Goal: Transaction & Acquisition: Book appointment/travel/reservation

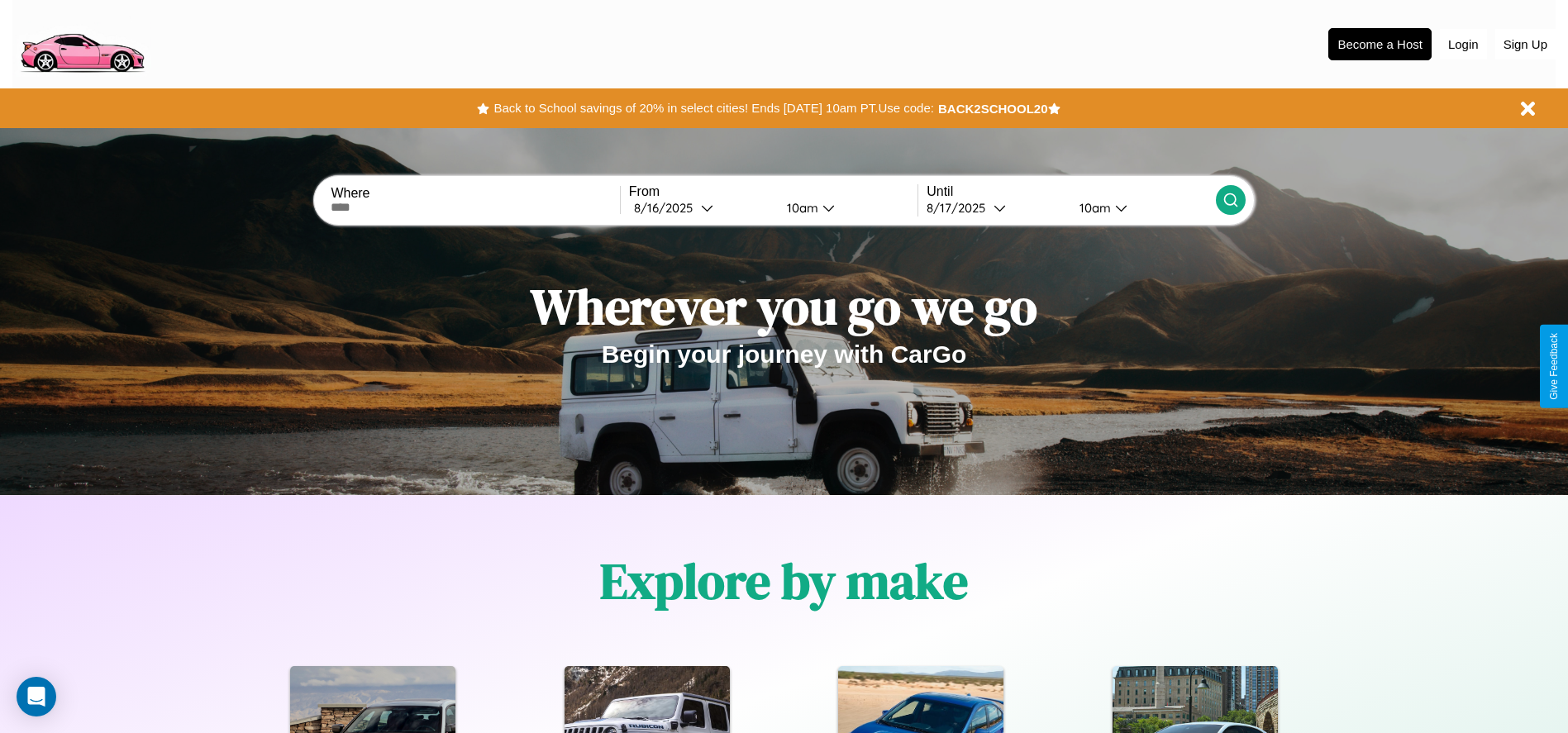
scroll to position [343, 0]
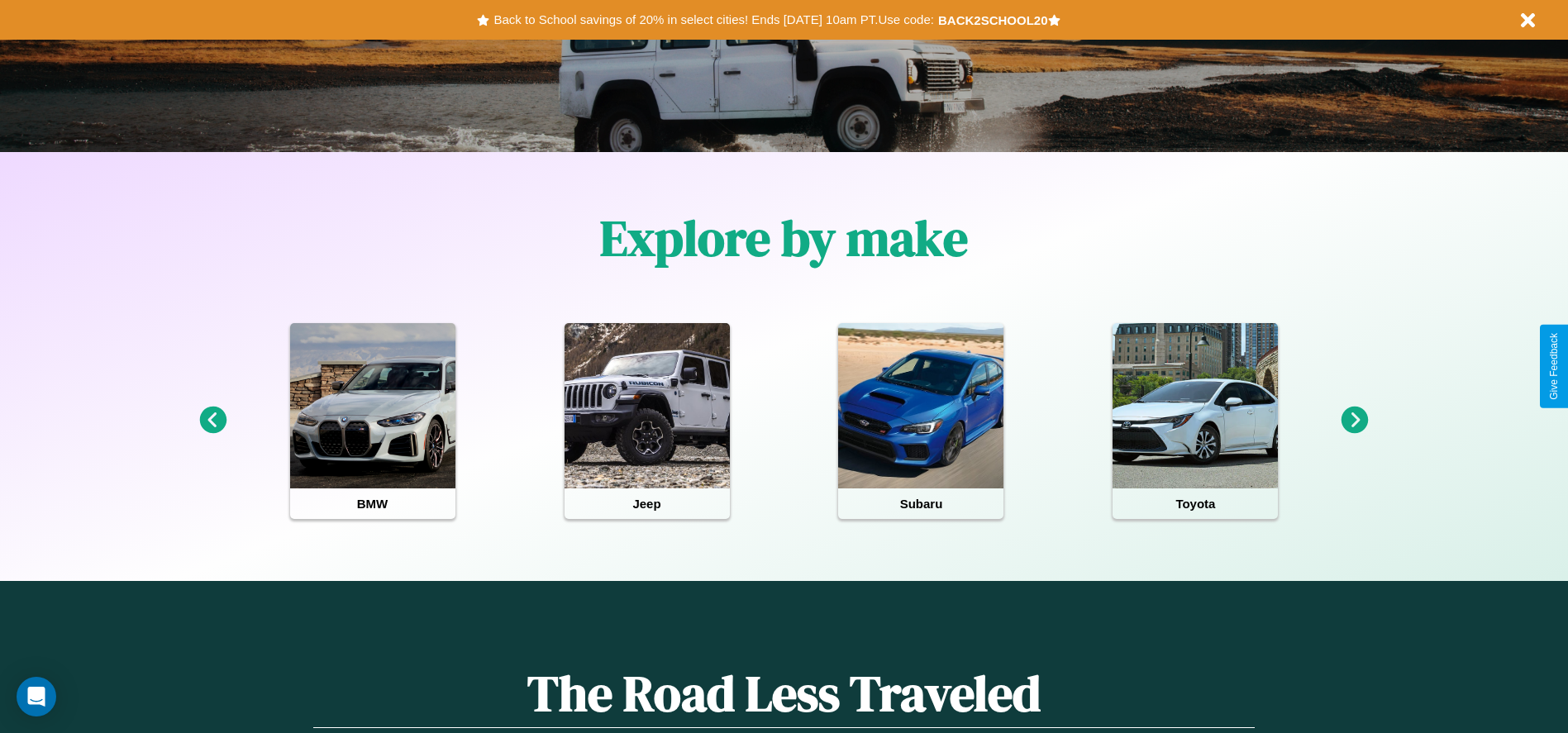
click at [1355, 421] on icon at bounding box center [1355, 420] width 27 height 27
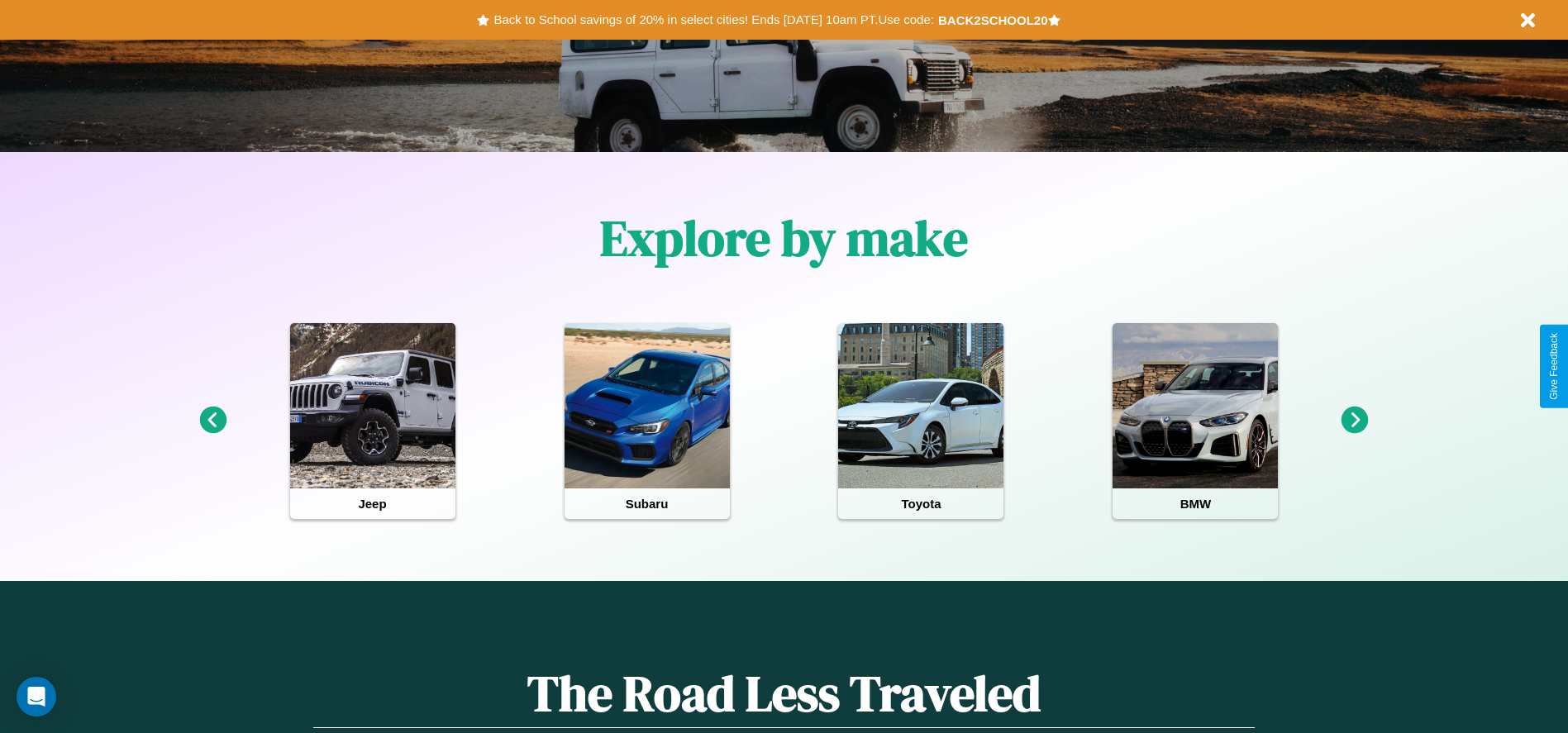
click at [212, 421] on icon at bounding box center [213, 420] width 27 height 27
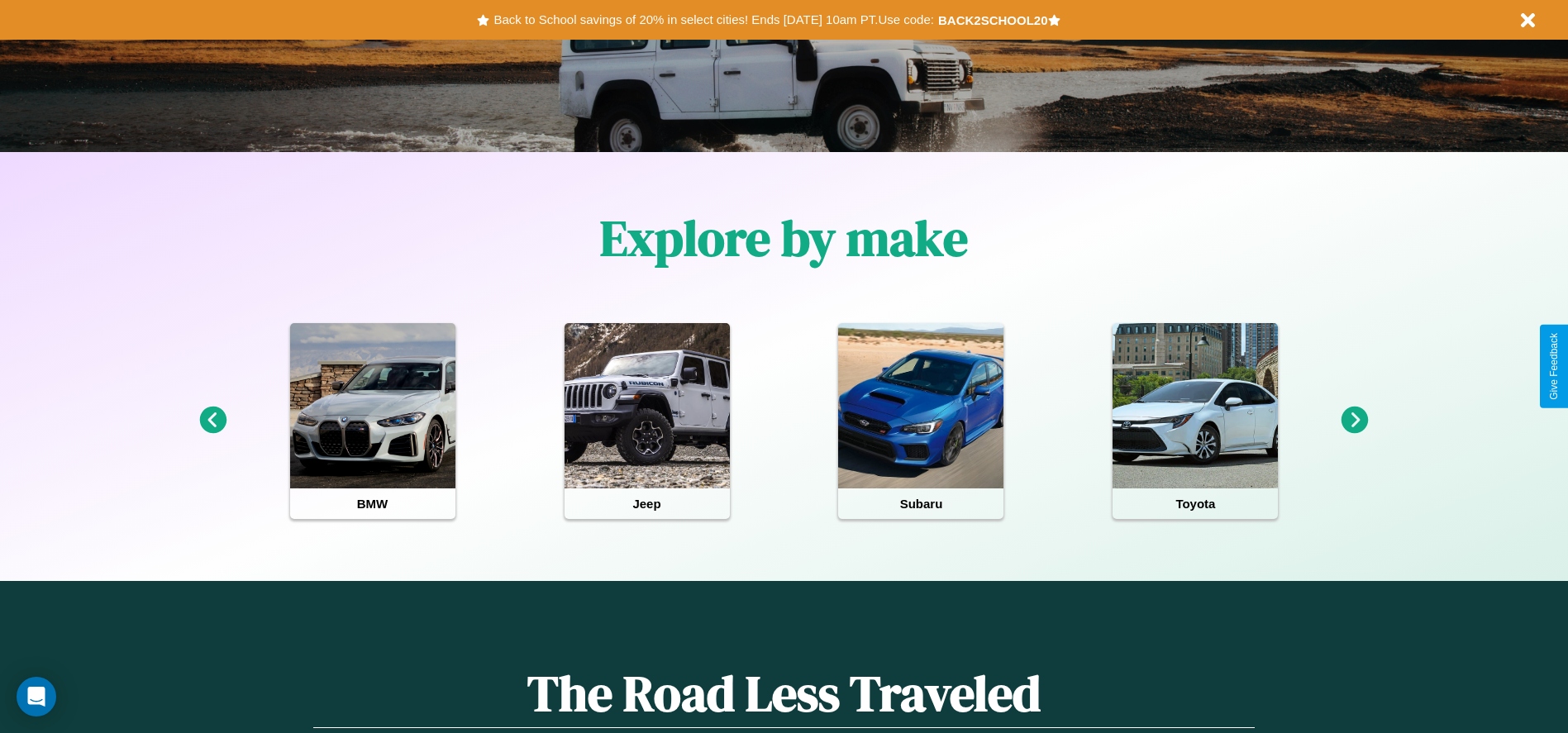
click at [1355, 421] on icon at bounding box center [1355, 420] width 27 height 27
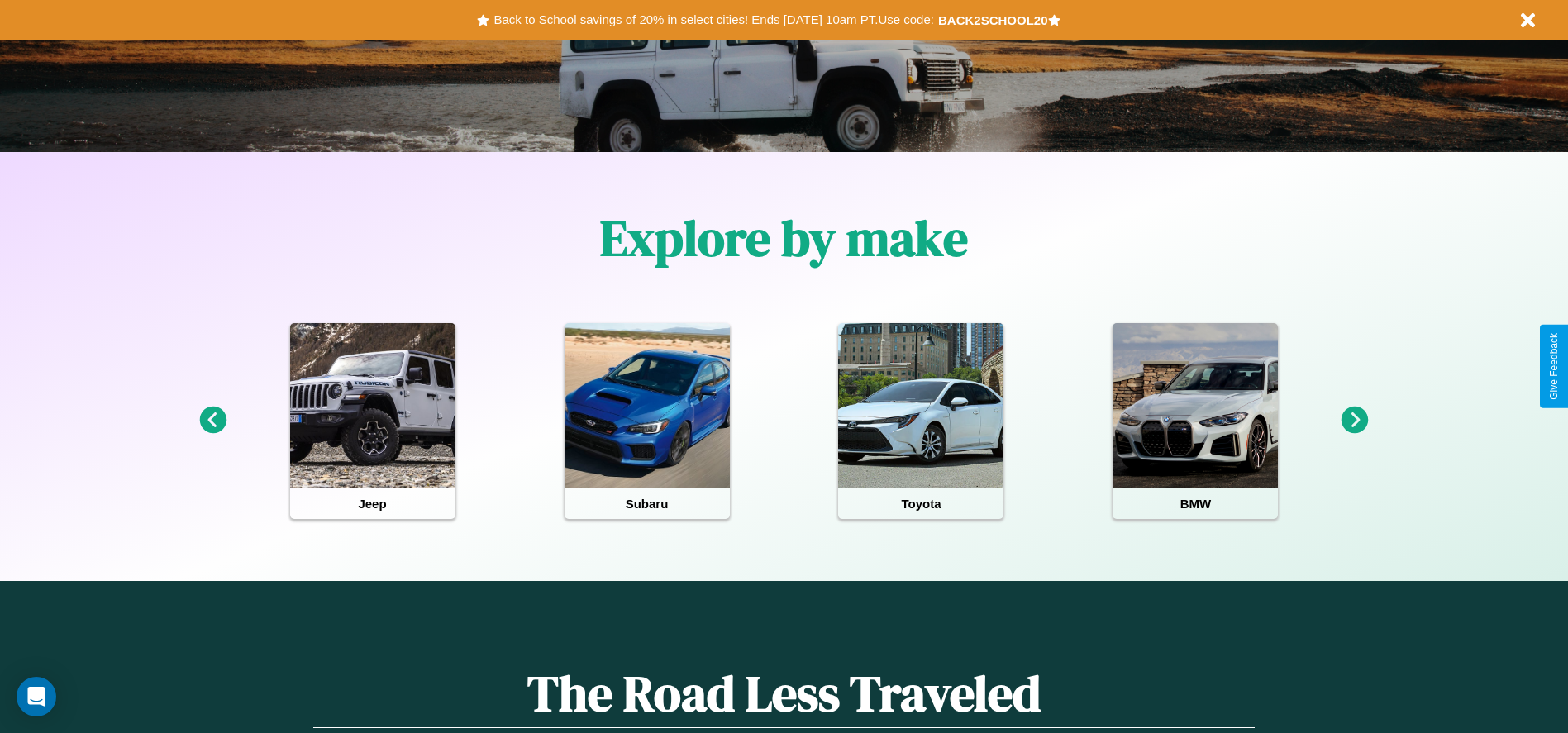
click at [1355, 421] on icon at bounding box center [1355, 420] width 27 height 27
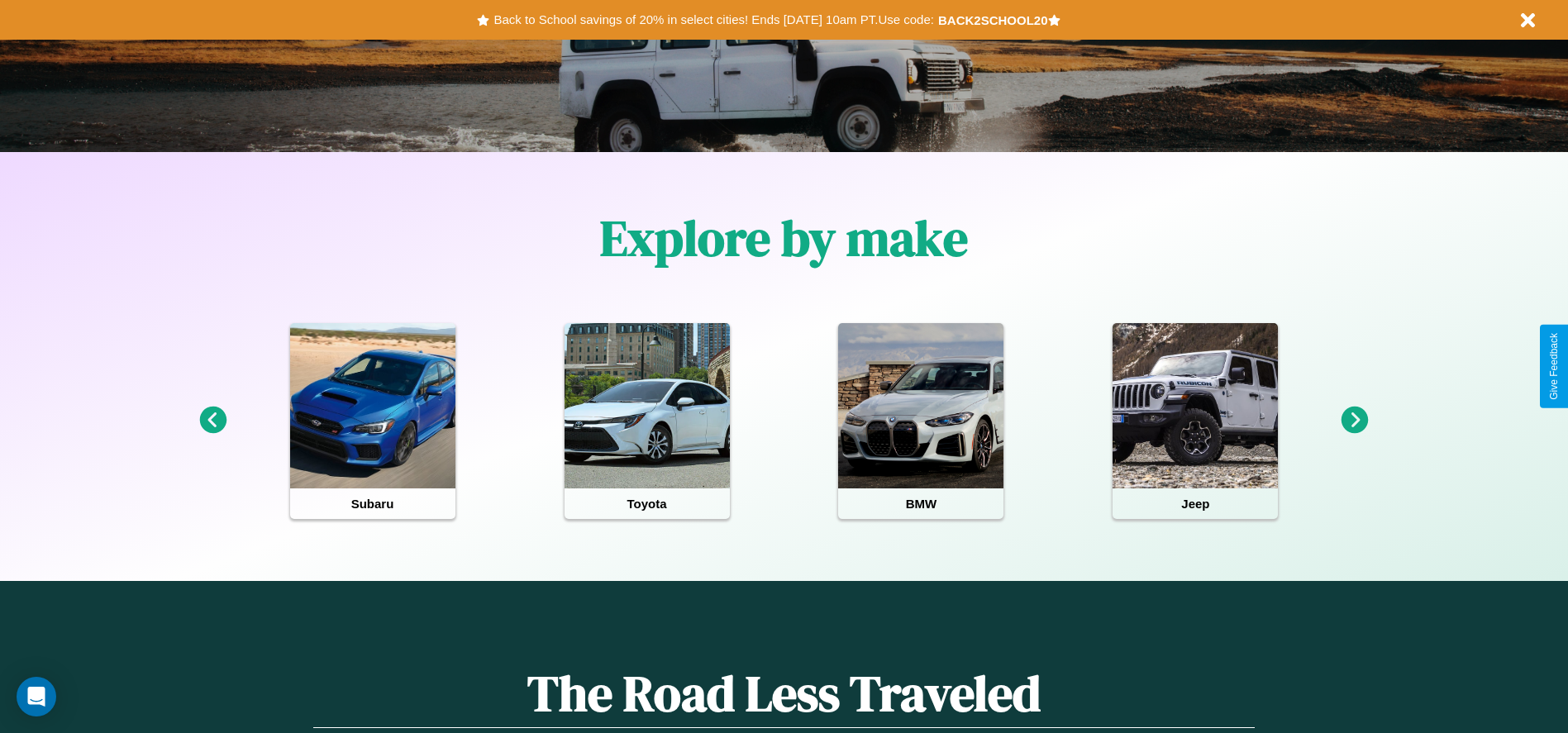
click at [1355, 421] on icon at bounding box center [1355, 420] width 27 height 27
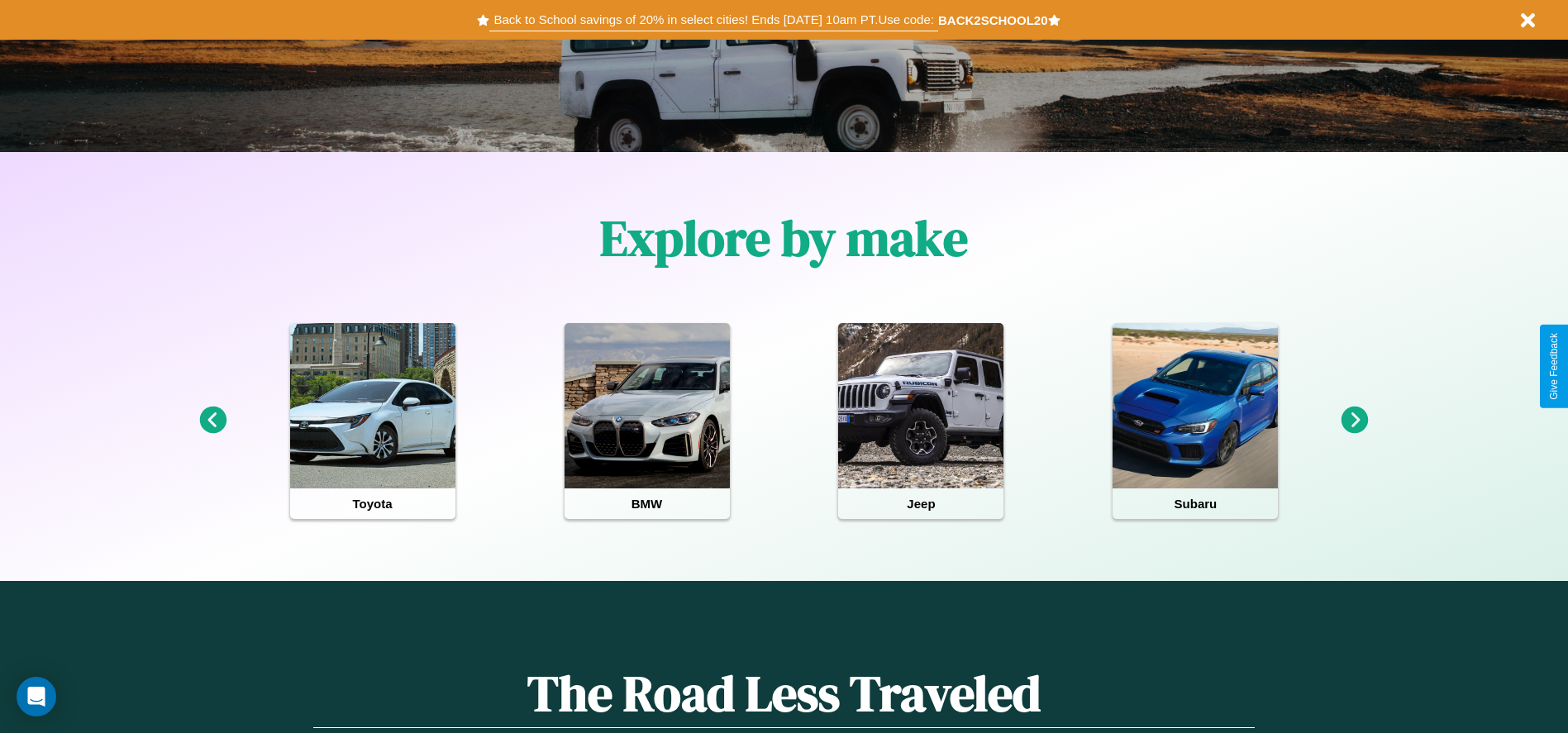
click at [713, 20] on button "Back to School savings of 20% in select cities! Ends [DATE] 10am PT. Use code:" at bounding box center [713, 19] width 448 height 23
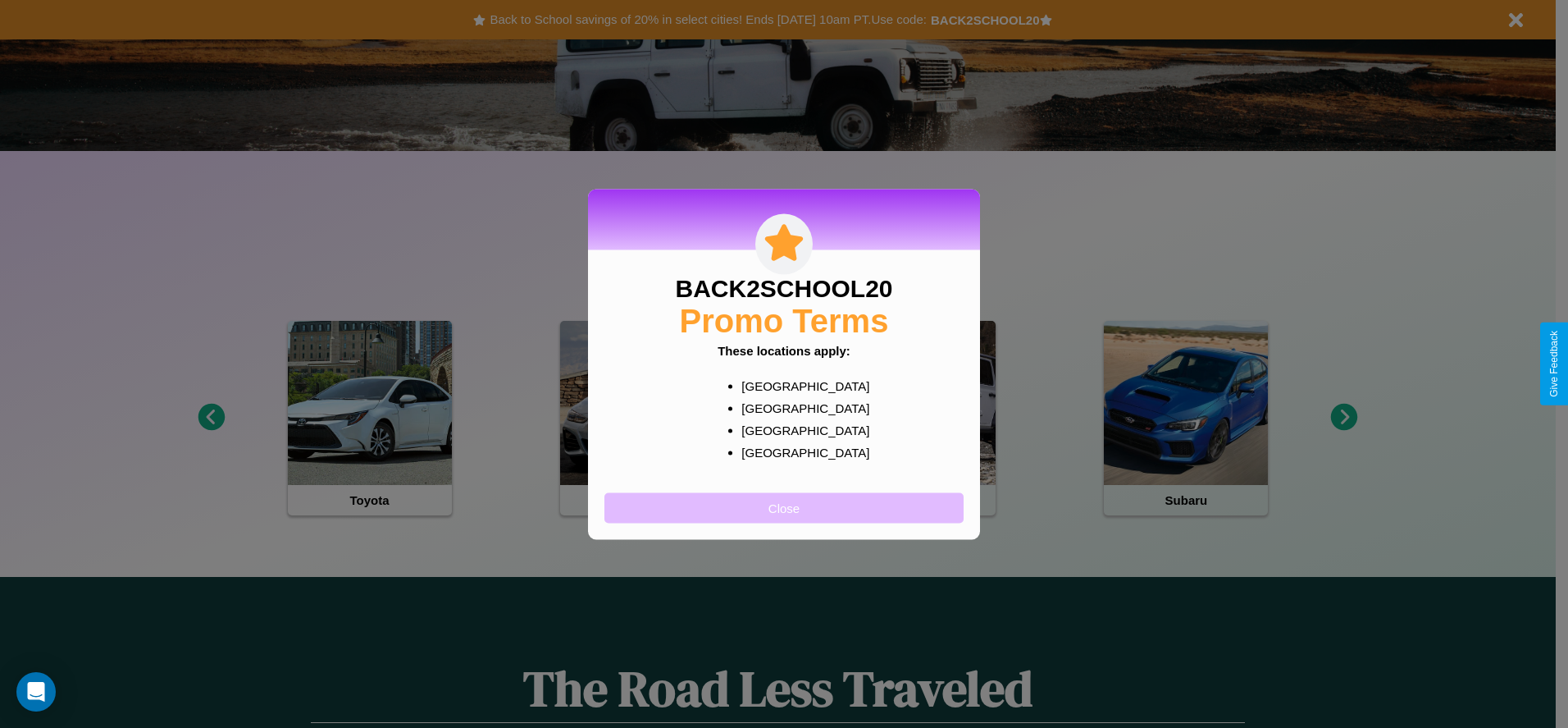
click at [784, 507] on button "Close" at bounding box center [784, 507] width 359 height 31
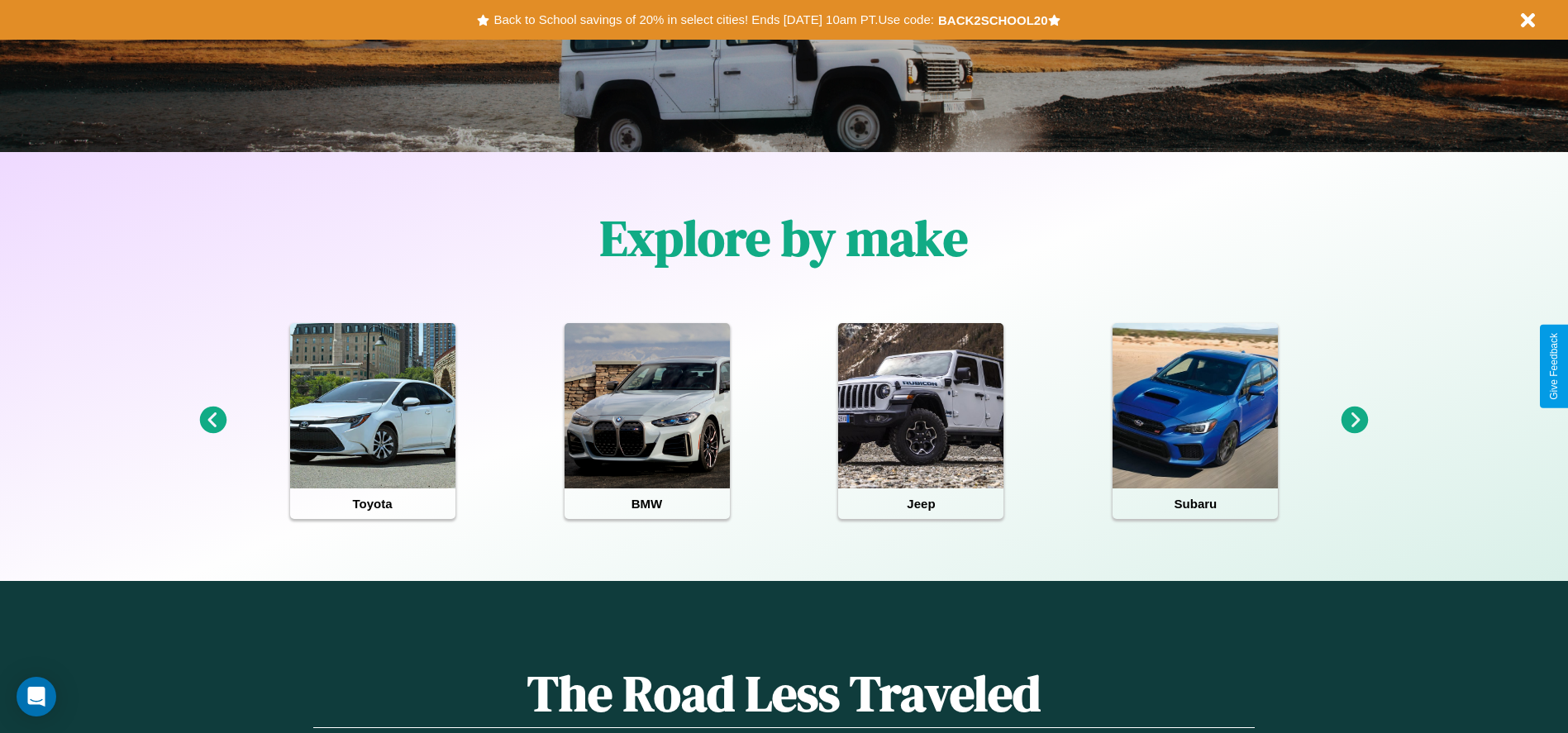
click at [1355, 421] on icon at bounding box center [1355, 420] width 27 height 27
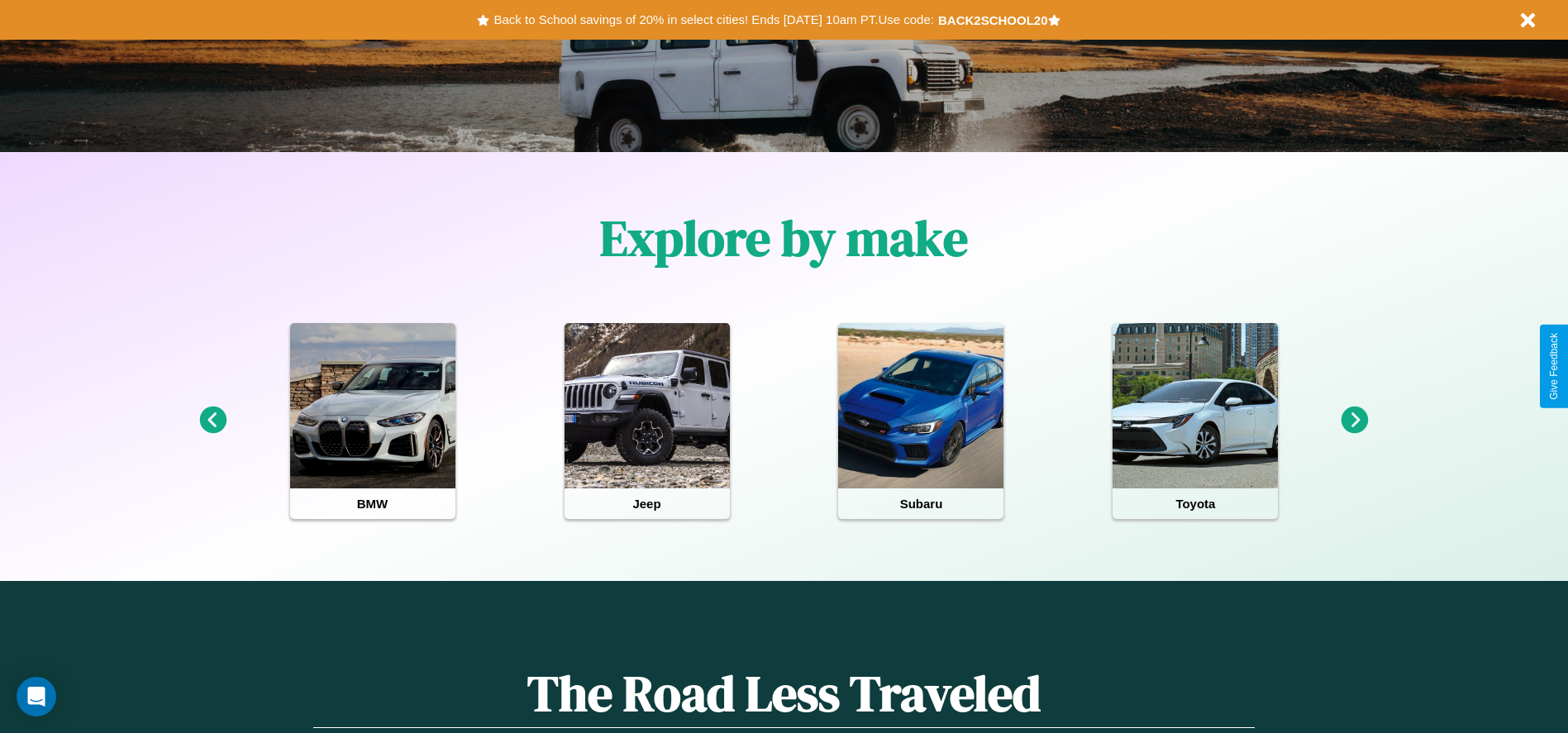
click at [212, 421] on icon at bounding box center [213, 420] width 27 height 27
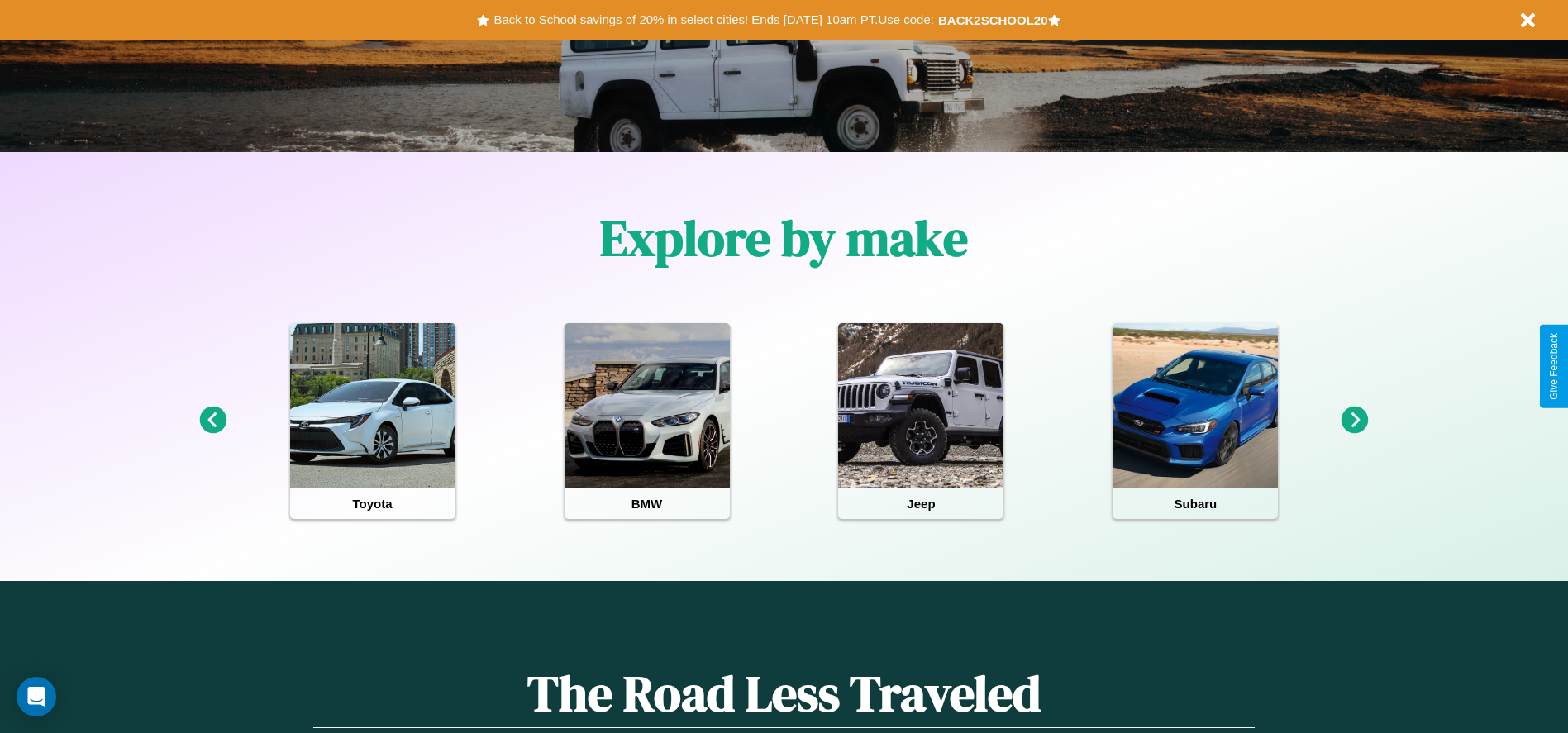
click at [1355, 421] on icon at bounding box center [1355, 420] width 27 height 27
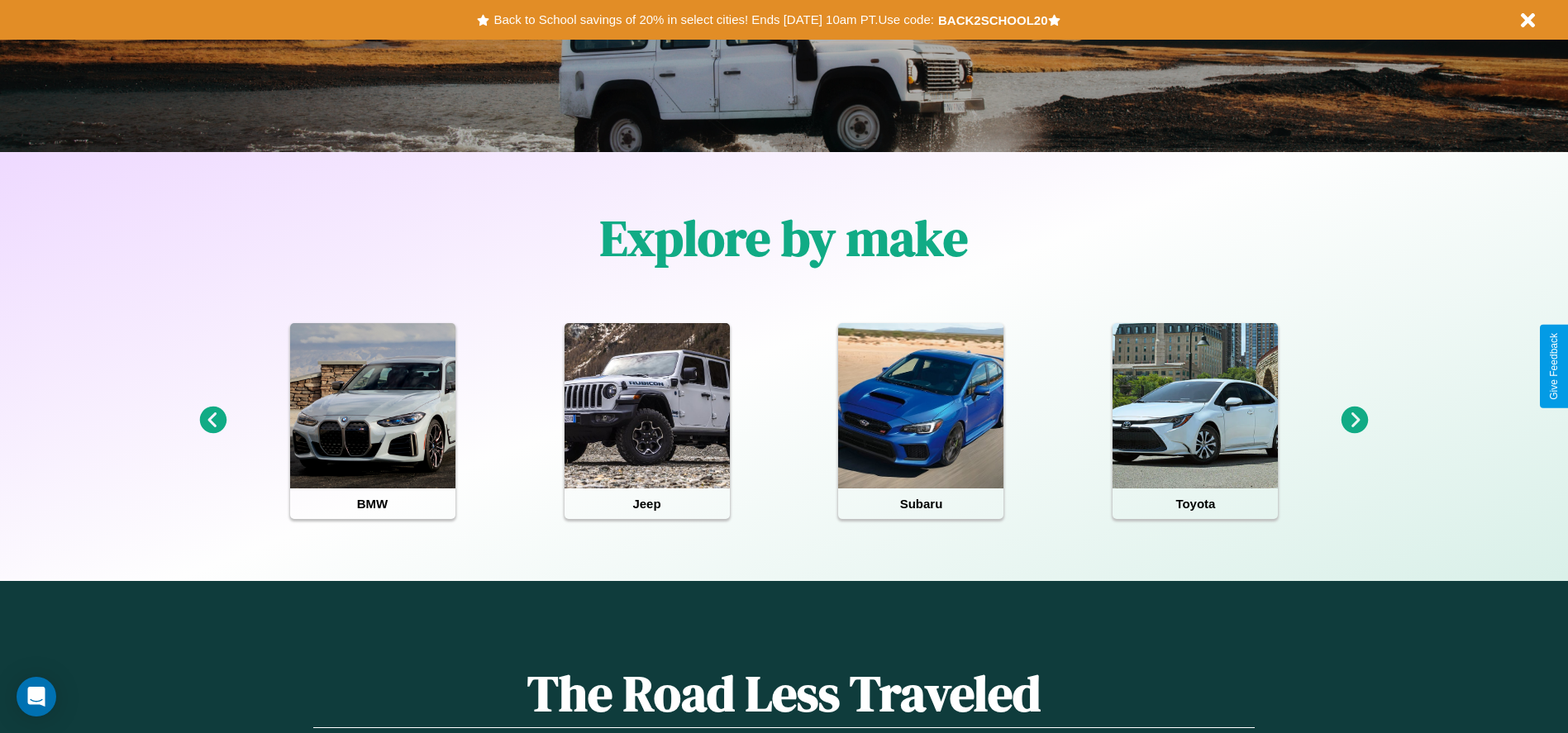
click at [212, 421] on icon at bounding box center [213, 420] width 27 height 27
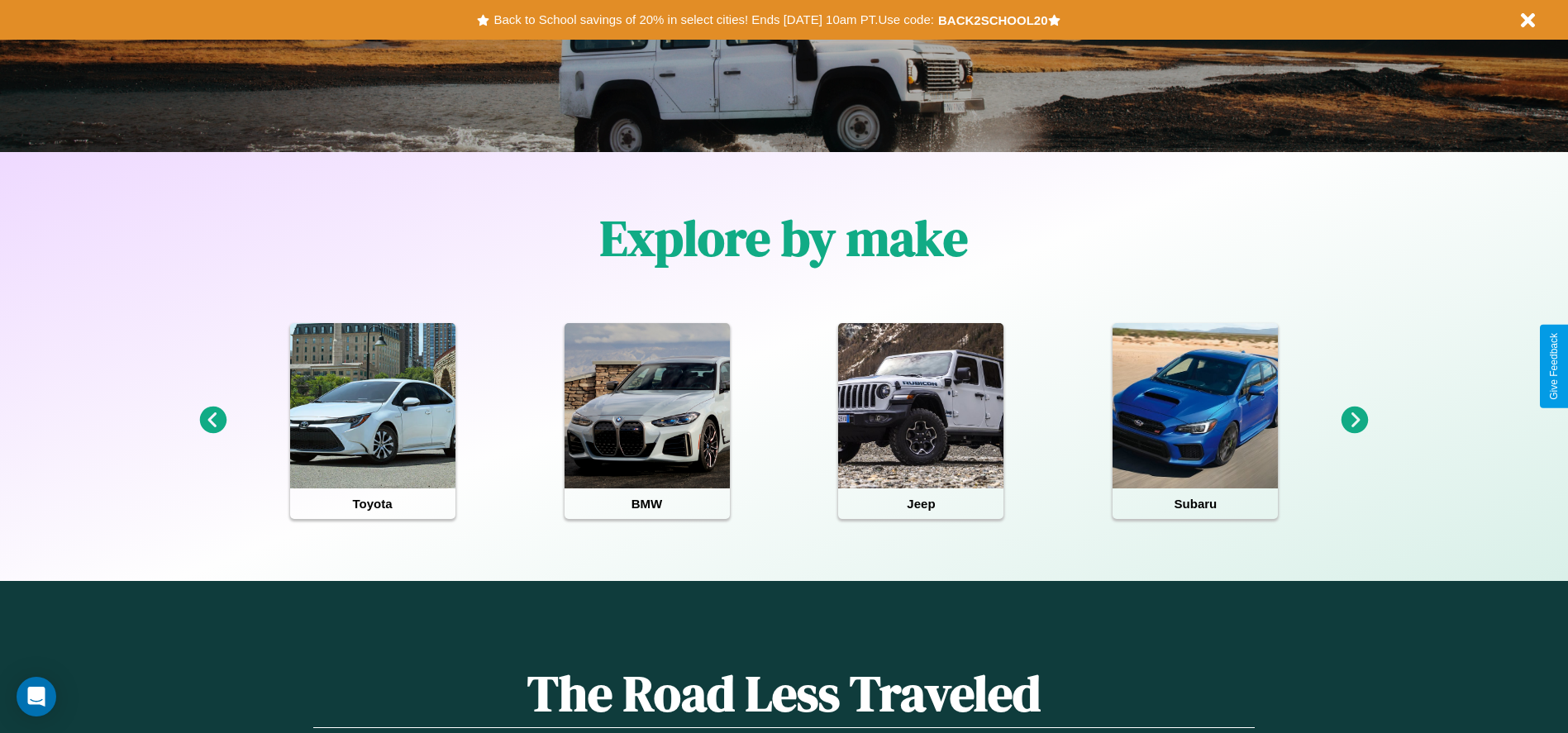
click at [1355, 421] on icon at bounding box center [1355, 420] width 27 height 27
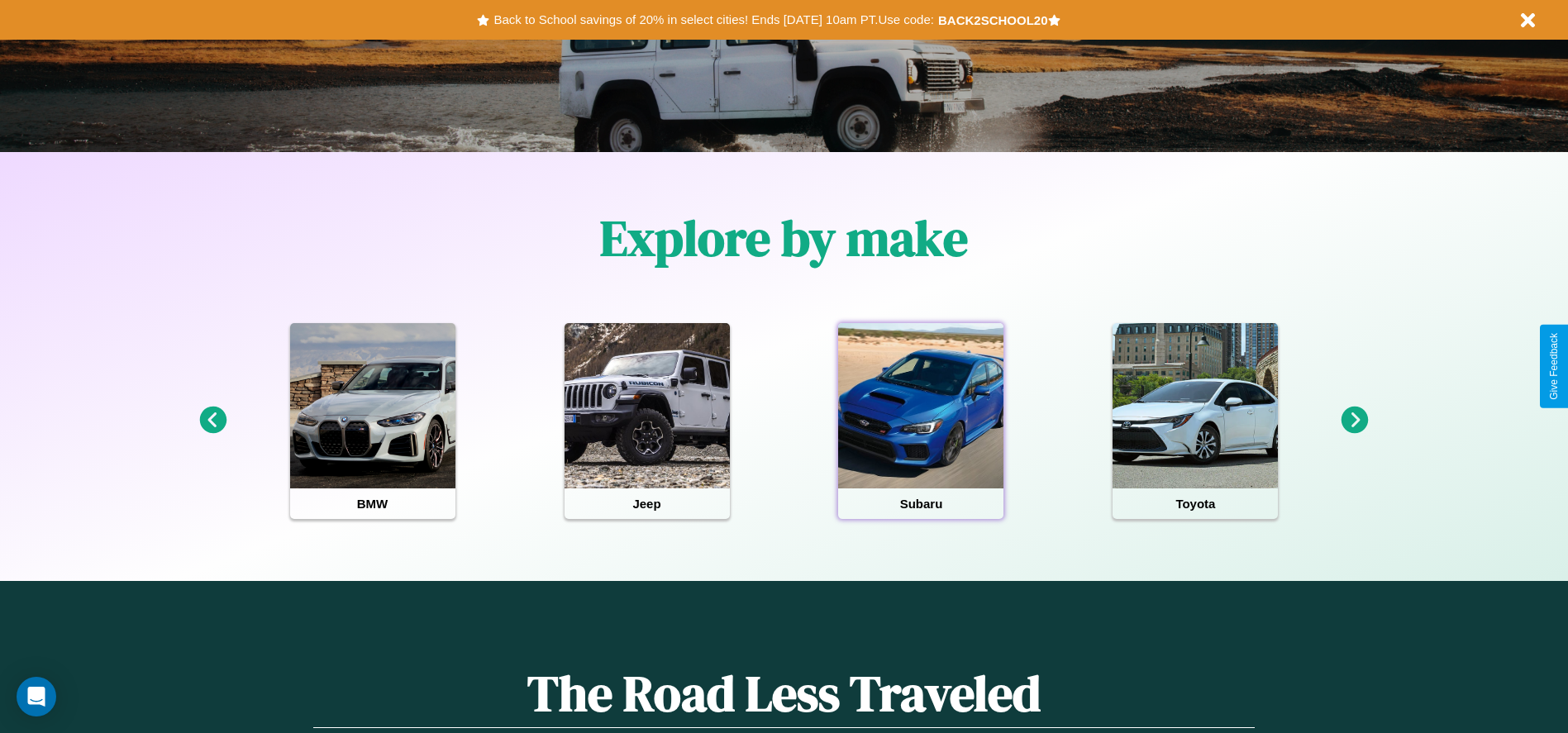
click at [921, 421] on div at bounding box center [920, 405] width 165 height 165
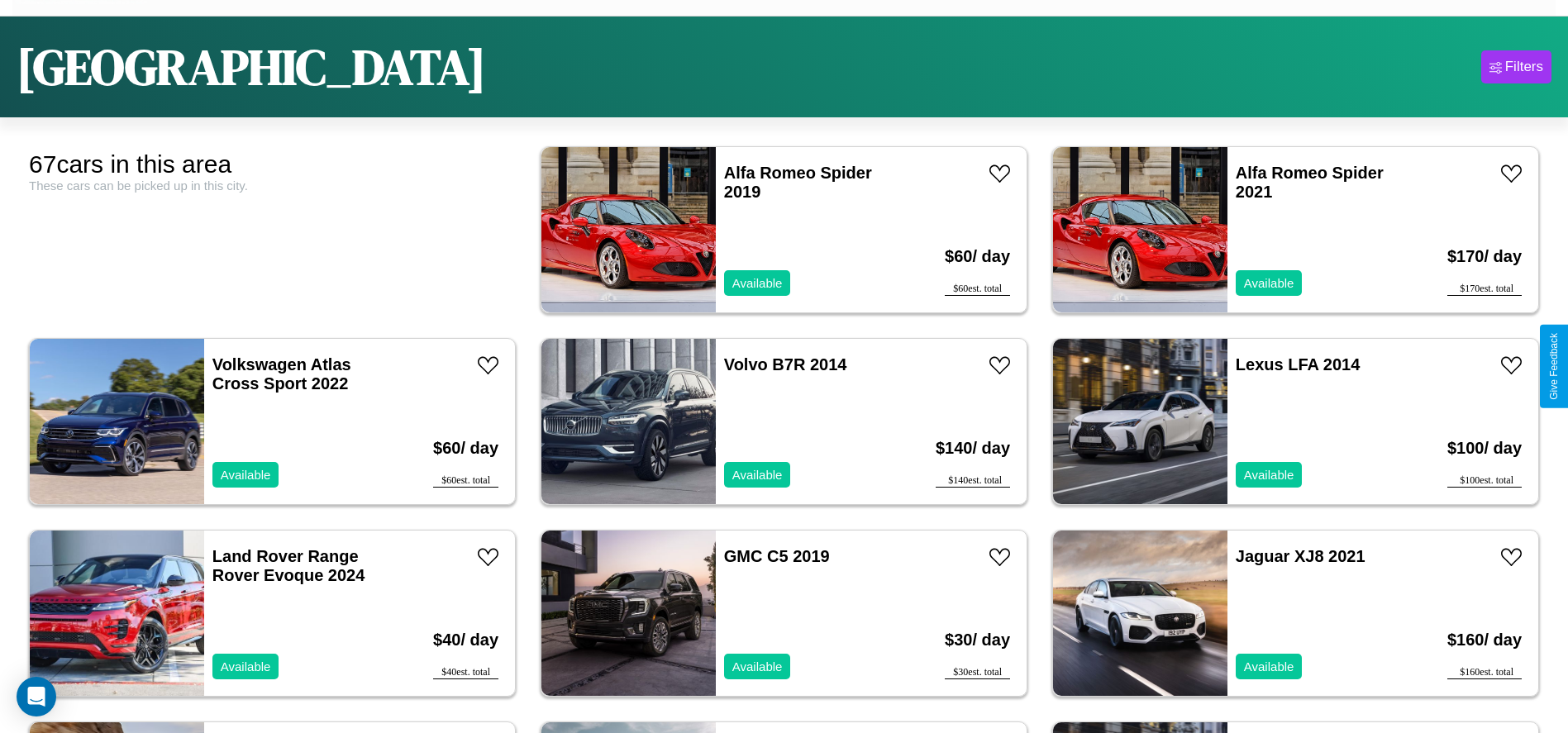
scroll to position [102, 0]
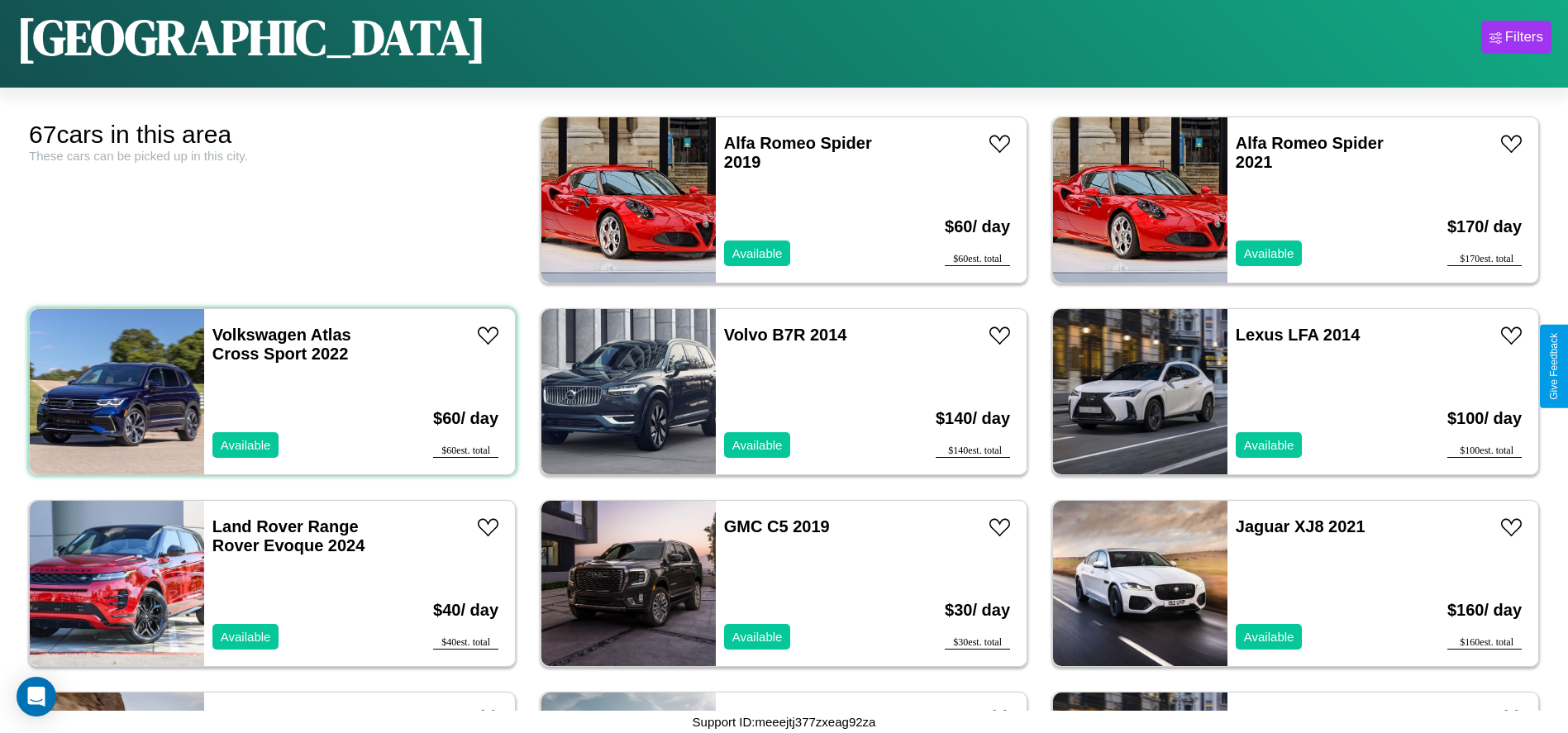
click at [271, 392] on div "Volkswagen Atlas Cross Sport 2022 Available" at bounding box center [300, 391] width 191 height 165
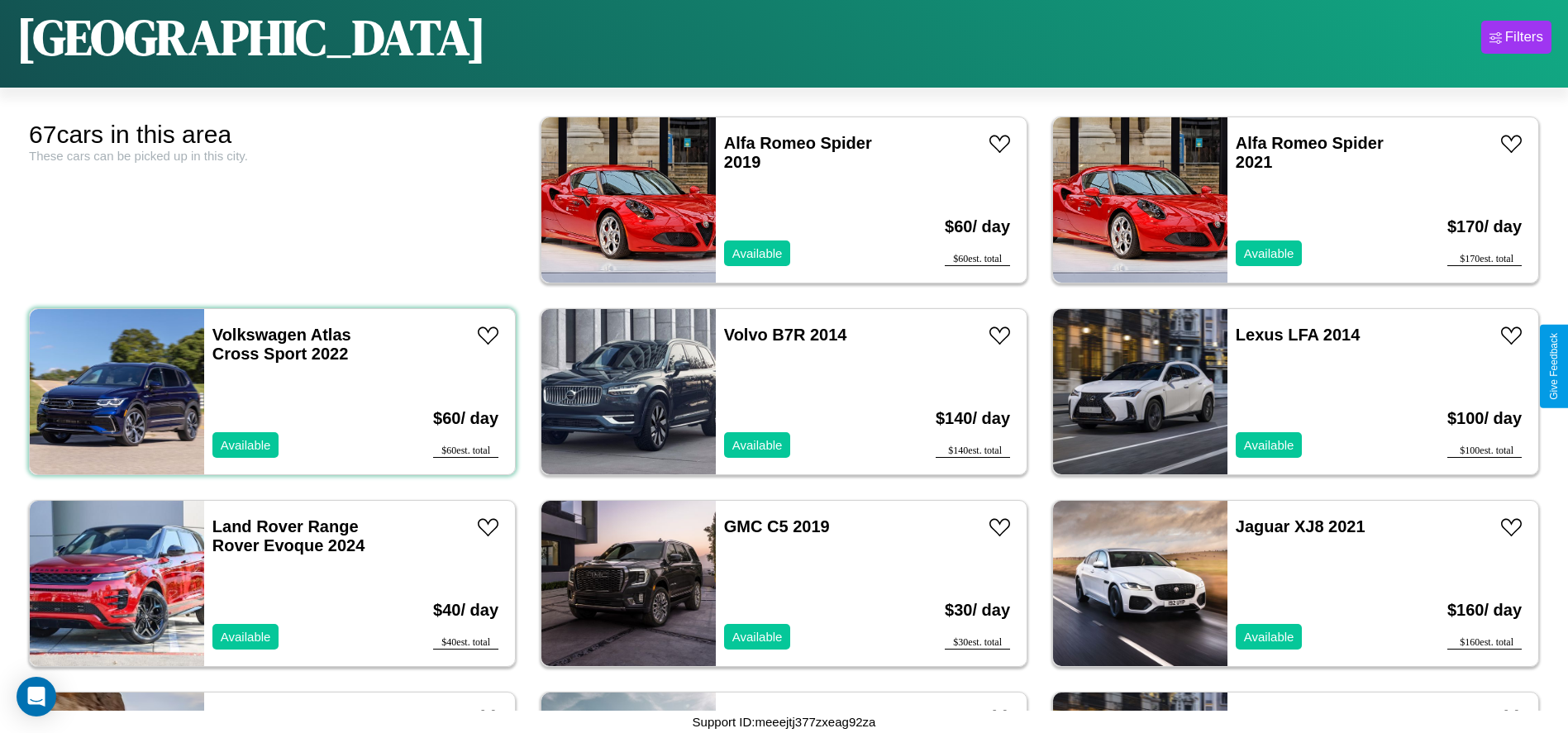
click at [271, 392] on div "Volkswagen Atlas Cross Sport 2022 Available" at bounding box center [300, 391] width 191 height 165
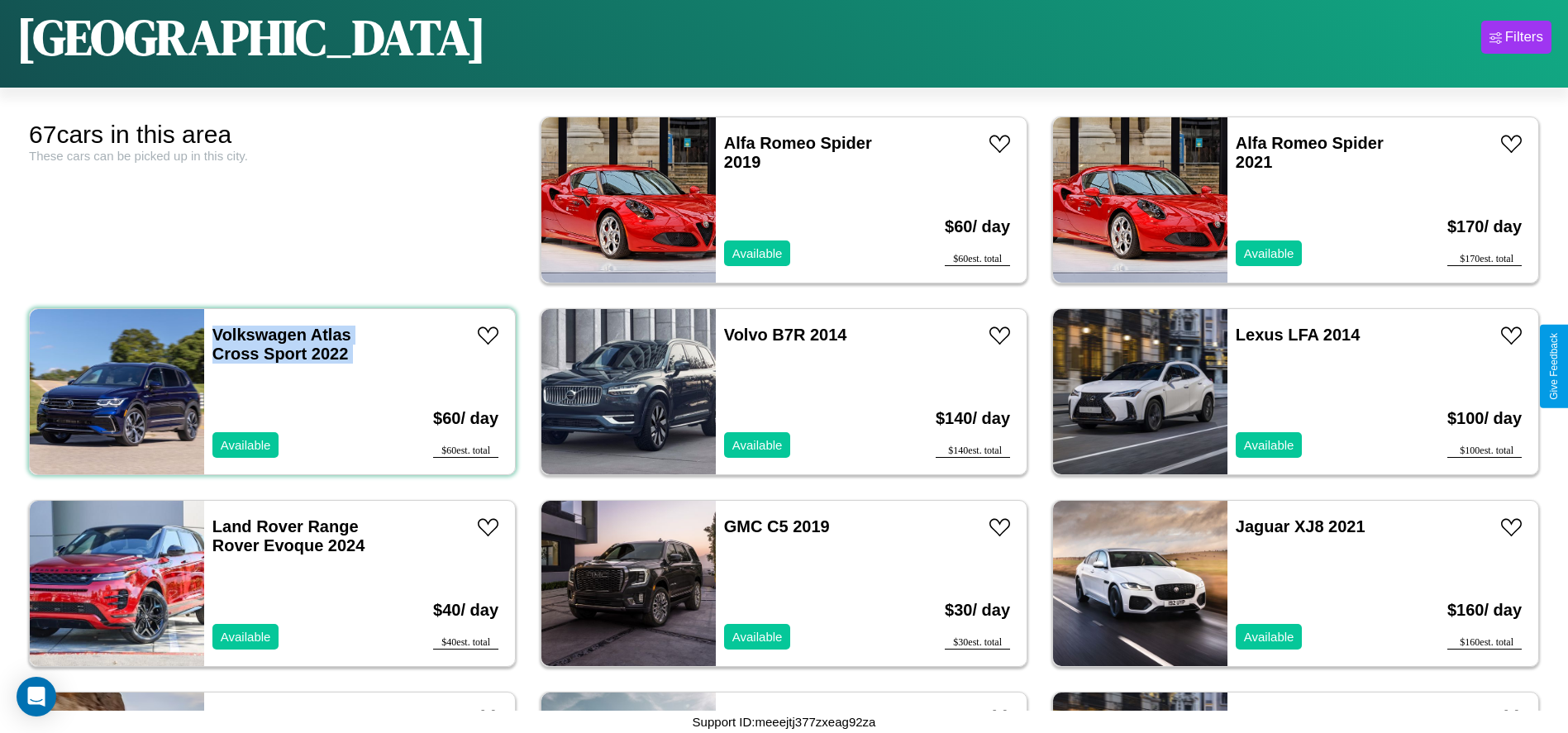
click at [271, 392] on div "Volkswagen Atlas Cross Sport 2022 Available" at bounding box center [300, 391] width 191 height 165
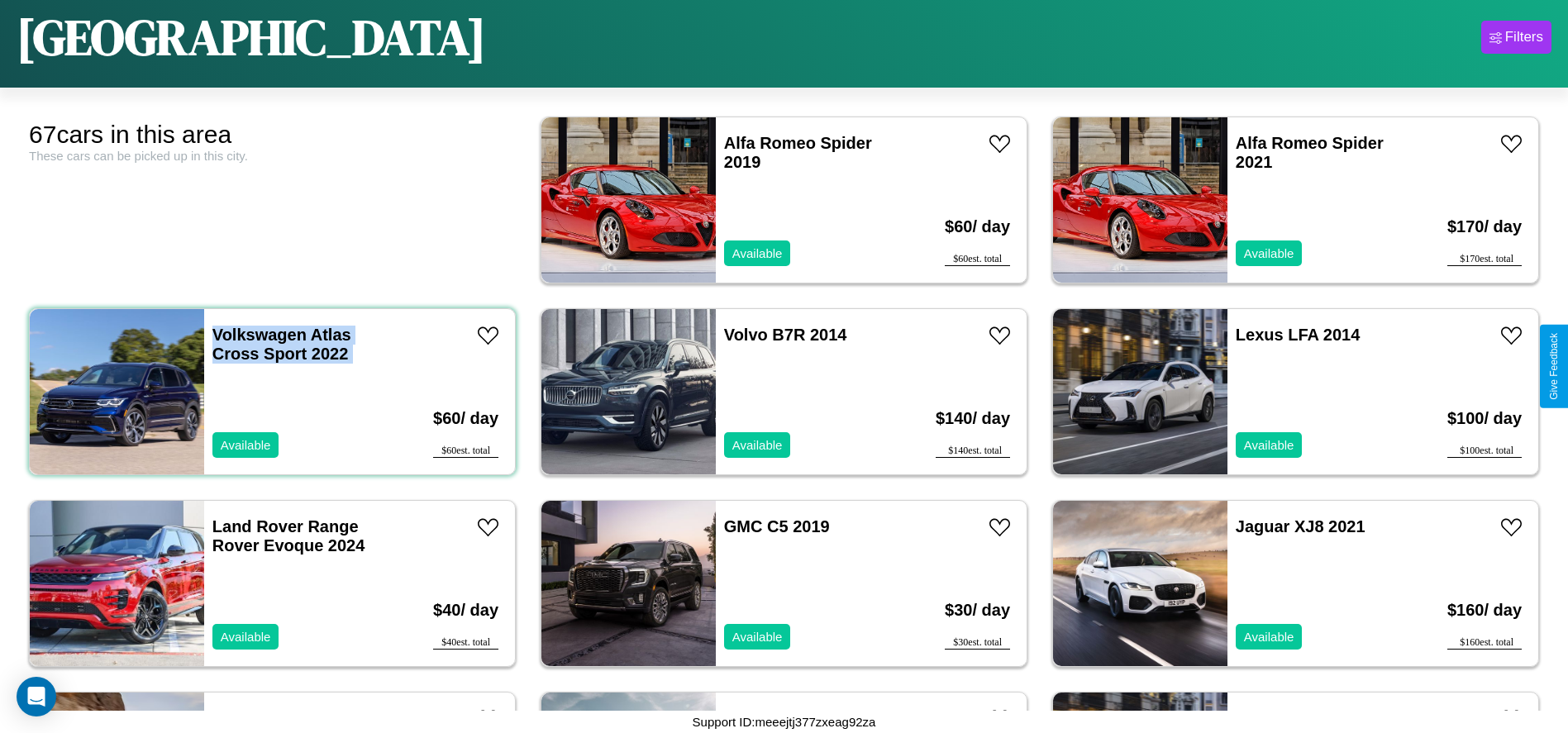
click at [271, 392] on div "Volkswagen Atlas Cross Sport 2022 Available" at bounding box center [300, 391] width 191 height 165
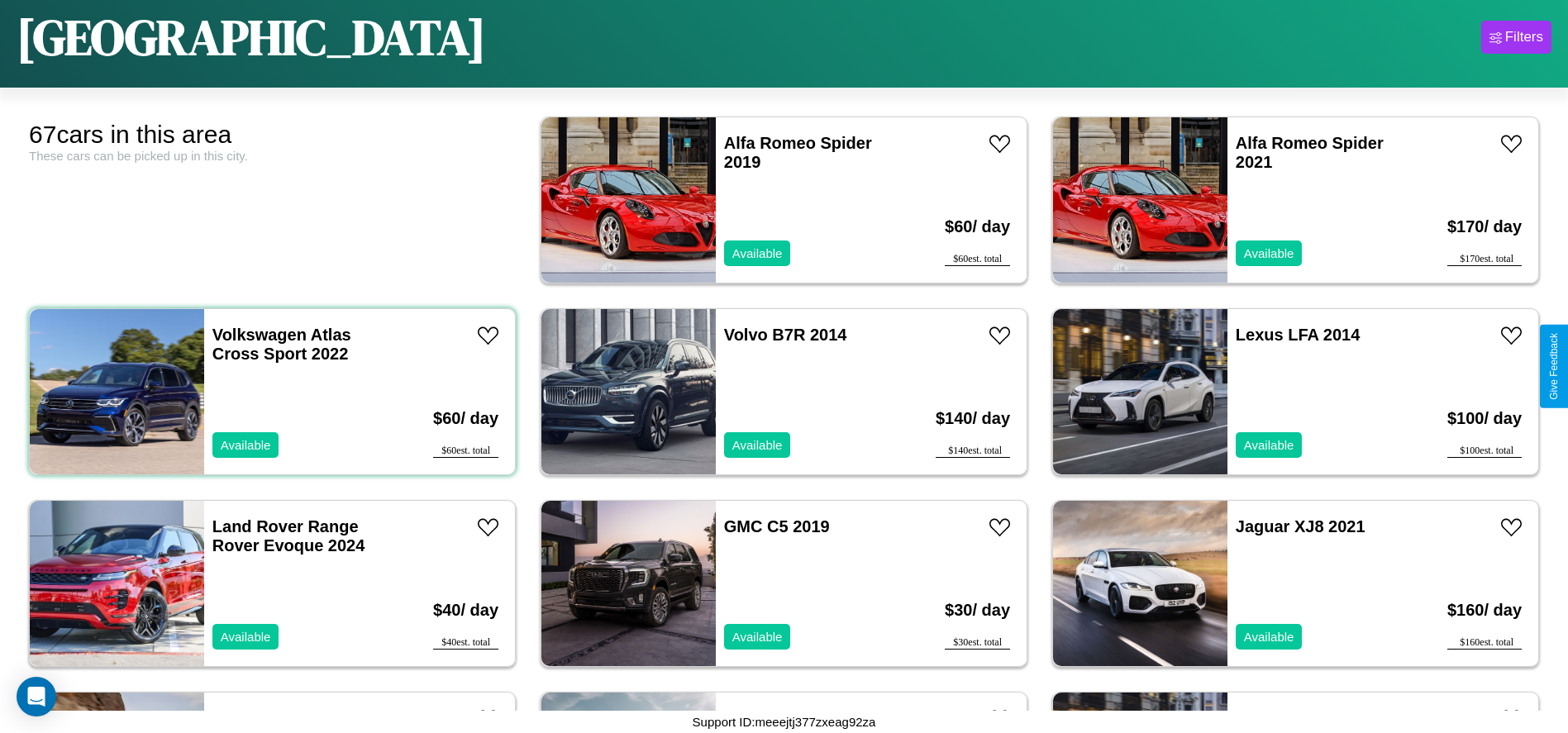
click at [271, 392] on div "Volkswagen Atlas Cross Sport 2022 Available" at bounding box center [300, 391] width 191 height 165
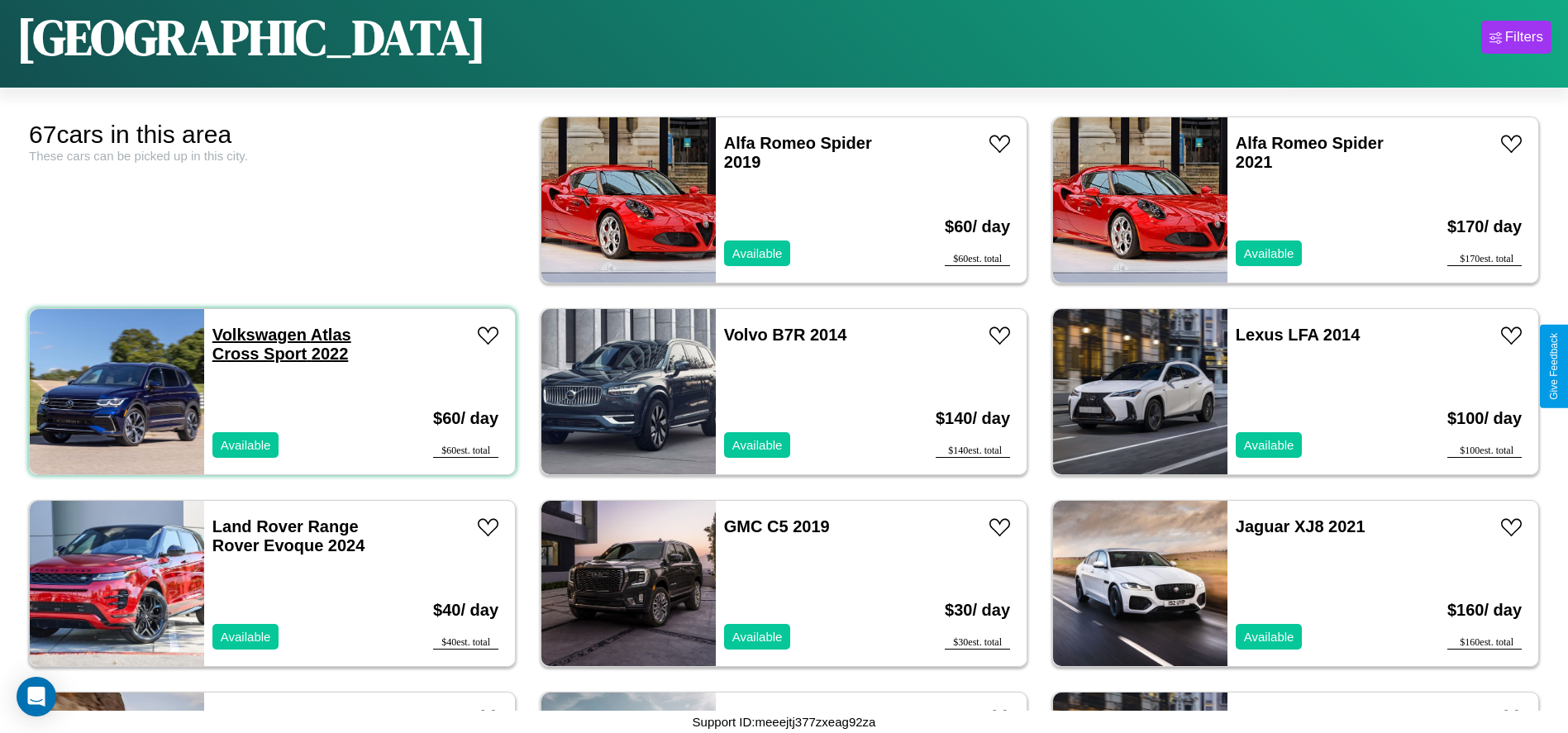
click at [257, 334] on link "Volkswagen Atlas Cross Sport 2022" at bounding box center [282, 343] width 138 height 37
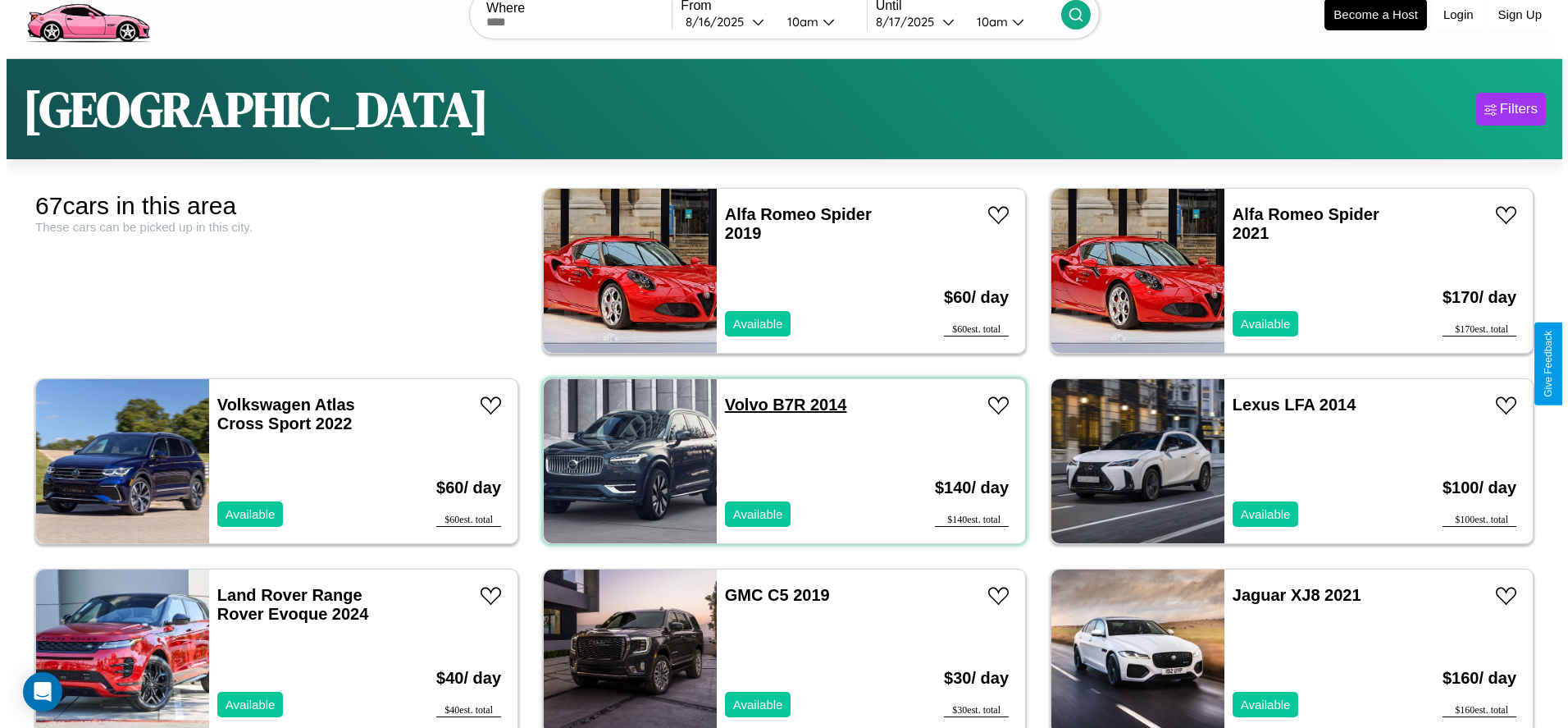
scroll to position [0, 0]
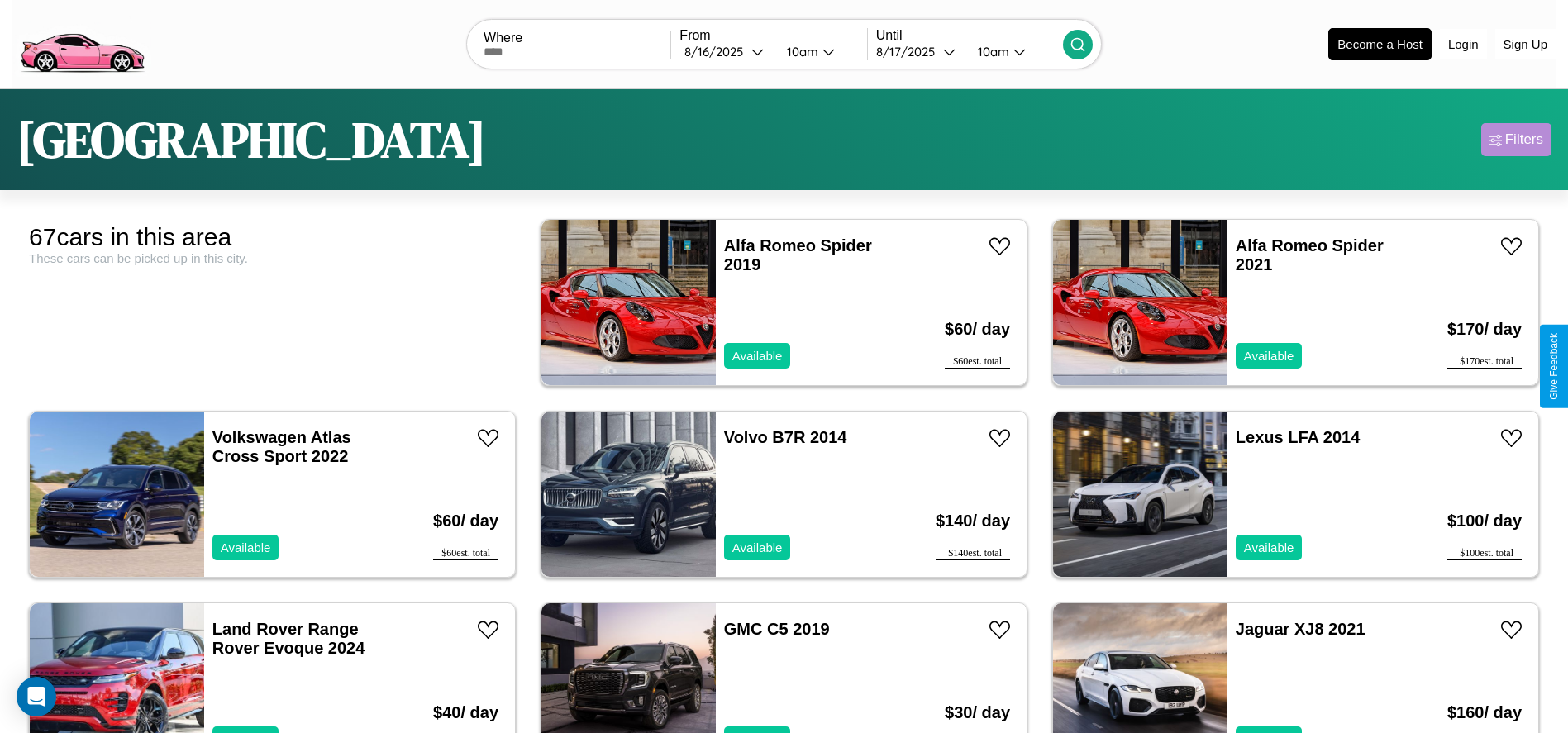
click at [1516, 139] on div "Filters" at bounding box center [1524, 139] width 38 height 16
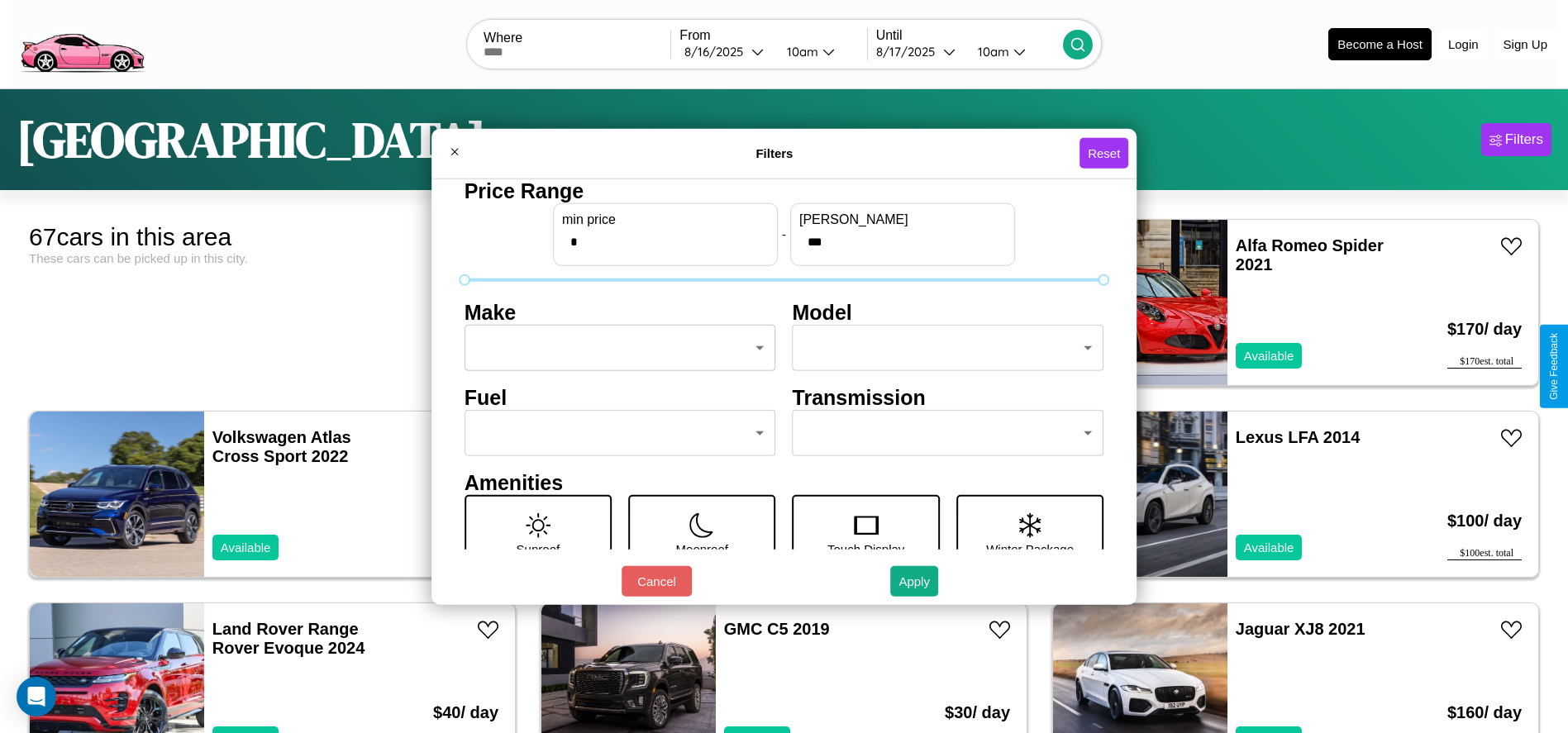
click at [615, 348] on body "CarGo Where From [DATE] 10am Until [DATE] 10am Become a Host Login Sign Up Lond…" at bounding box center [784, 417] width 1568 height 835
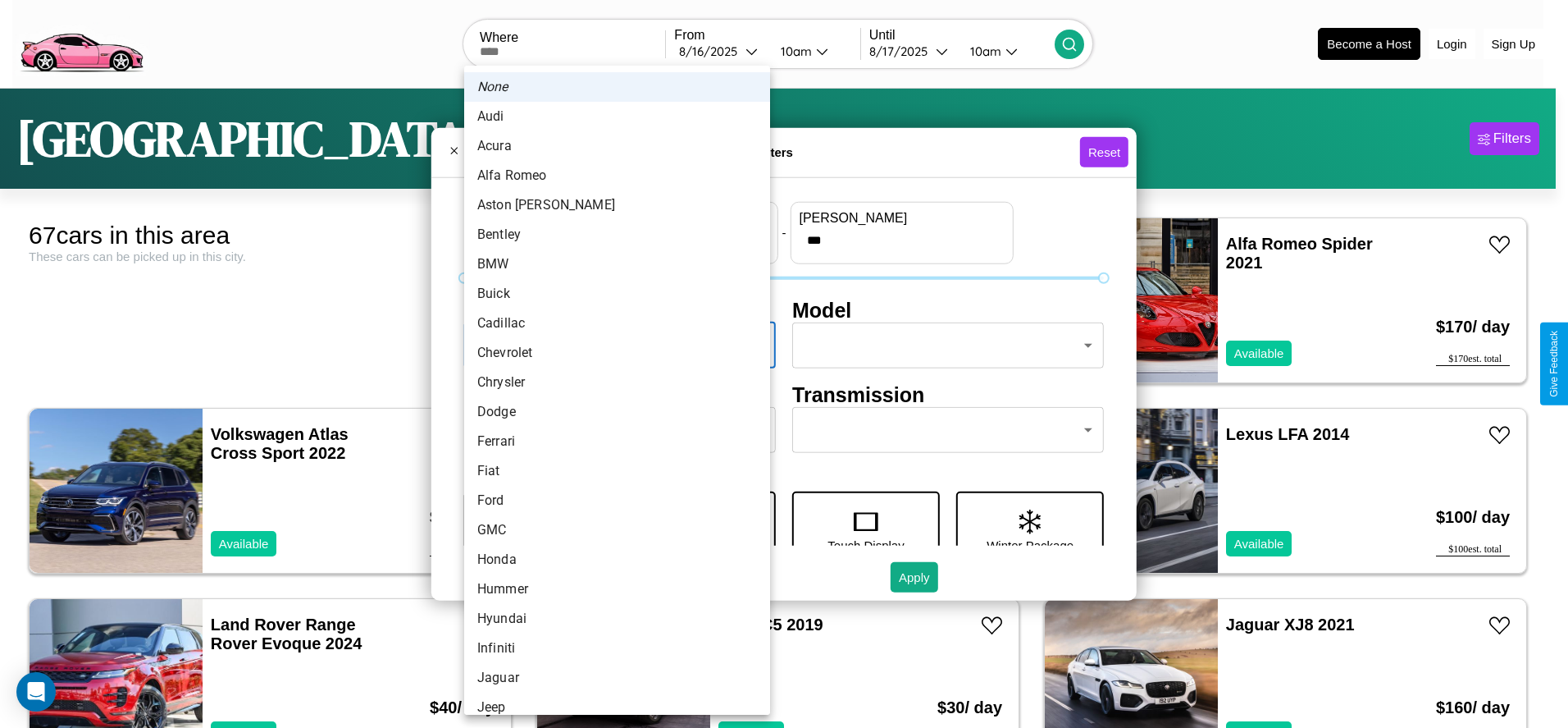
click at [611, 117] on li "Audi" at bounding box center [617, 116] width 305 height 30
type input "****"
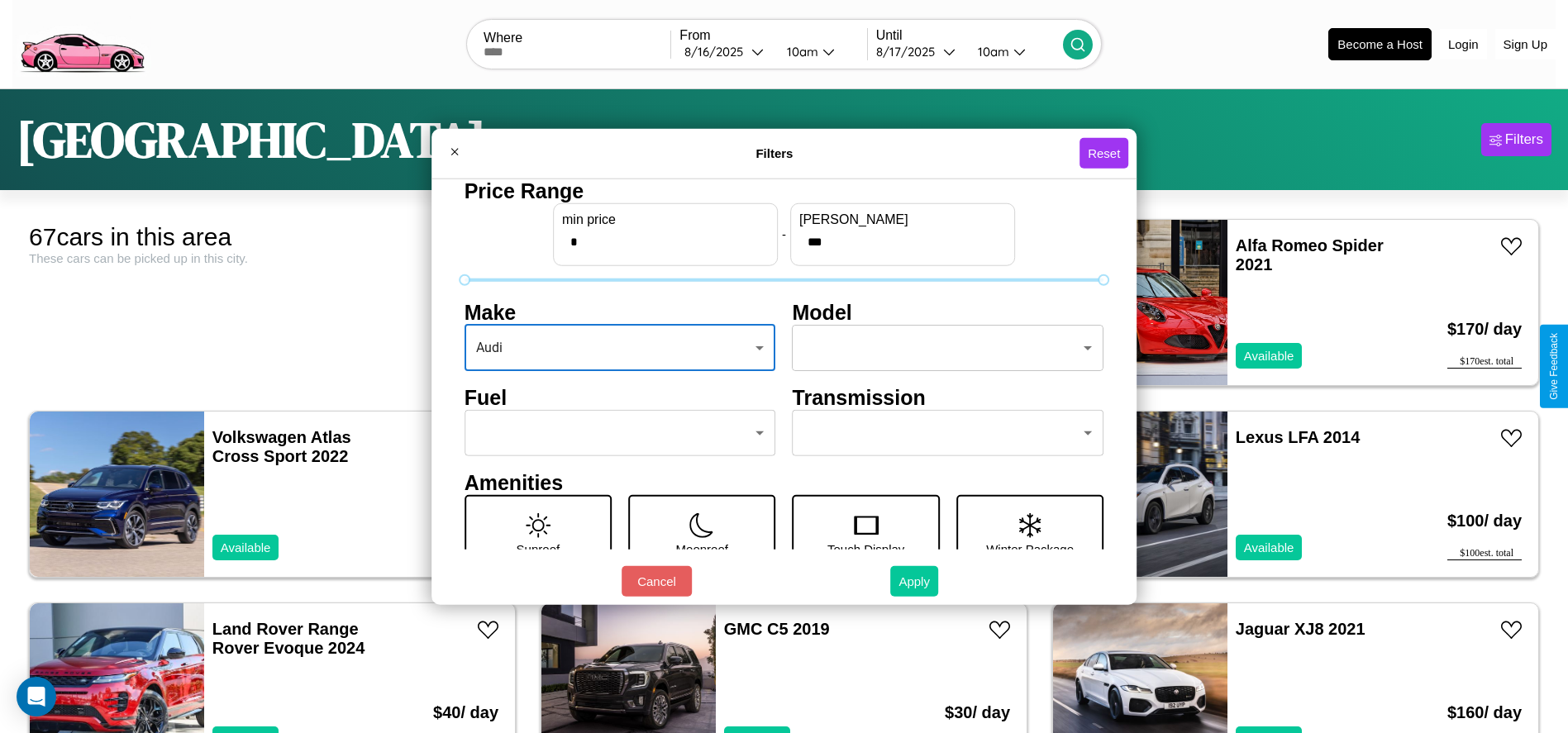
click at [915, 581] on button "Apply" at bounding box center [914, 581] width 48 height 31
